Goal: Find specific page/section: Find specific page/section

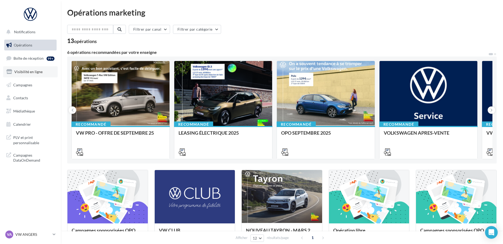
click at [32, 72] on span "Visibilité en ligne" at bounding box center [28, 72] width 28 height 4
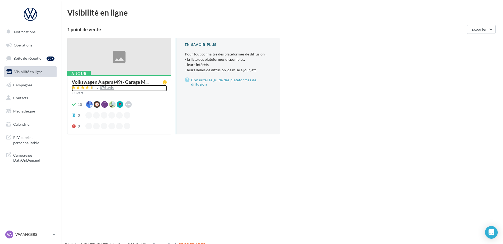
click at [108, 86] on div "875 avis" at bounding box center [107, 87] width 14 height 3
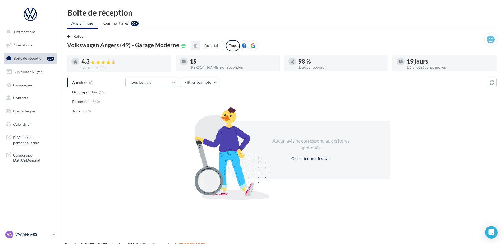
click at [32, 237] on p "VW ANGERS" at bounding box center [32, 234] width 35 height 5
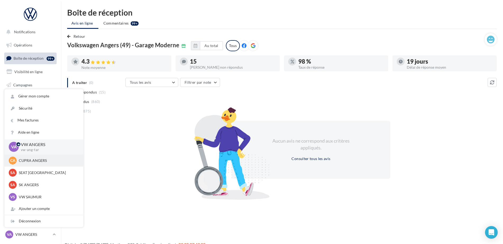
click at [50, 163] on p "CUPRA ANGERS" at bounding box center [48, 160] width 58 height 5
